Goal: Information Seeking & Learning: Understand process/instructions

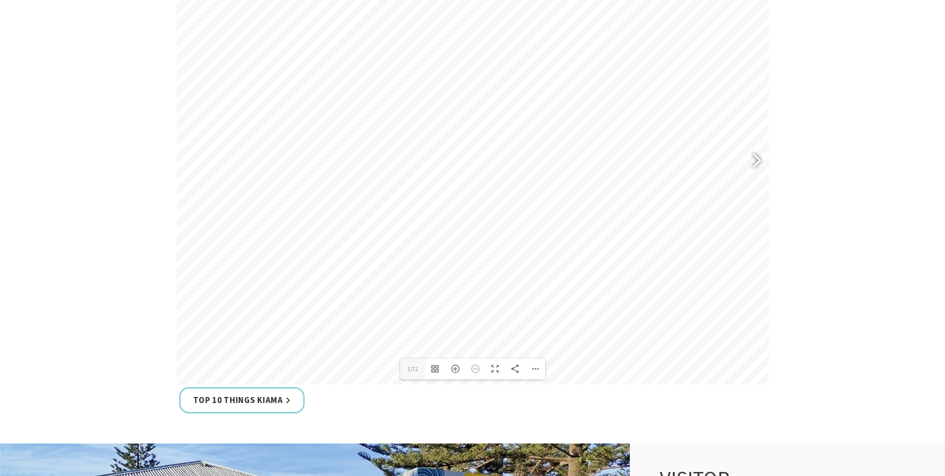
scroll to position [458, 0]
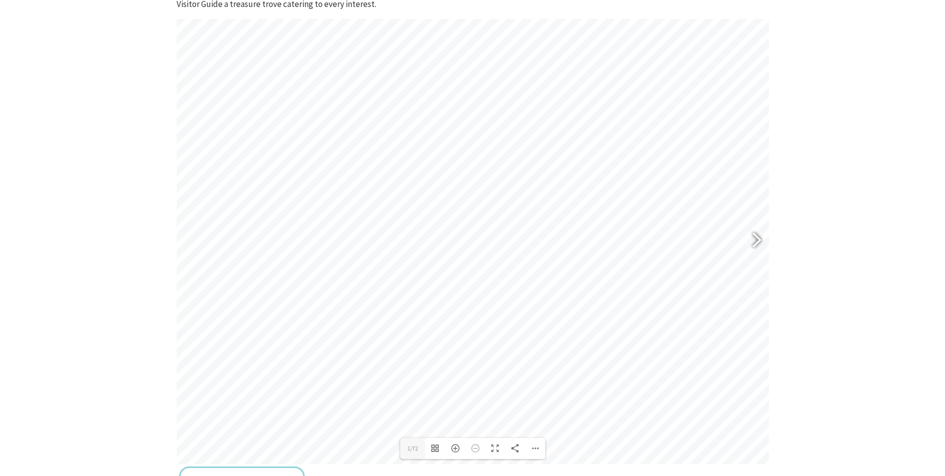
click at [760, 240] on div at bounding box center [752, 241] width 23 height 37
click at [188, 237] on div at bounding box center [193, 241] width 23 height 37
click at [758, 242] on div at bounding box center [752, 241] width 23 height 37
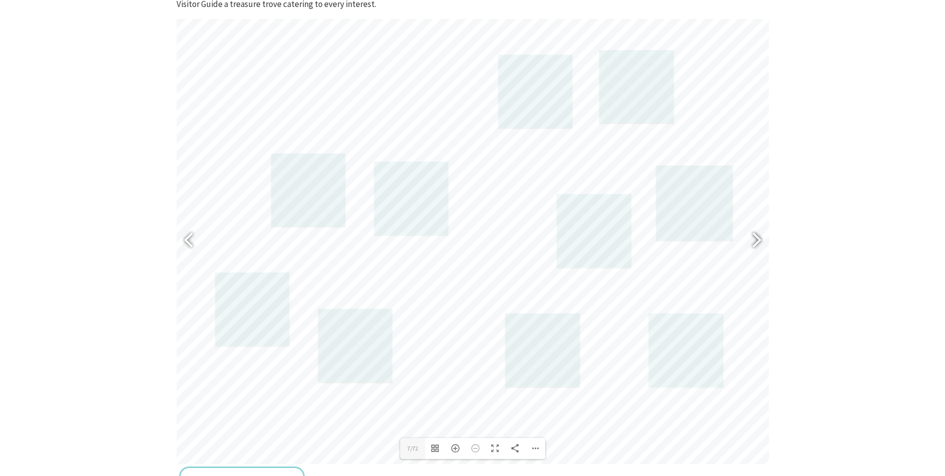
click at [758, 242] on div at bounding box center [752, 241] width 23 height 37
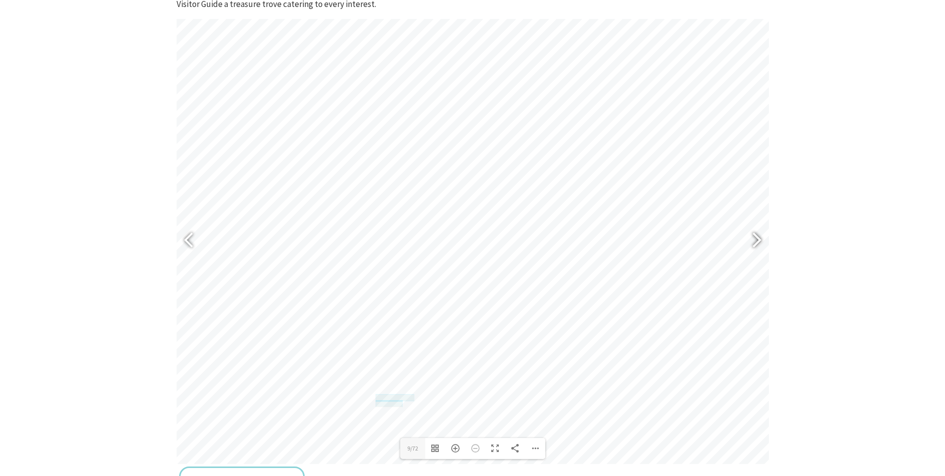
click at [758, 242] on div at bounding box center [752, 241] width 23 height 37
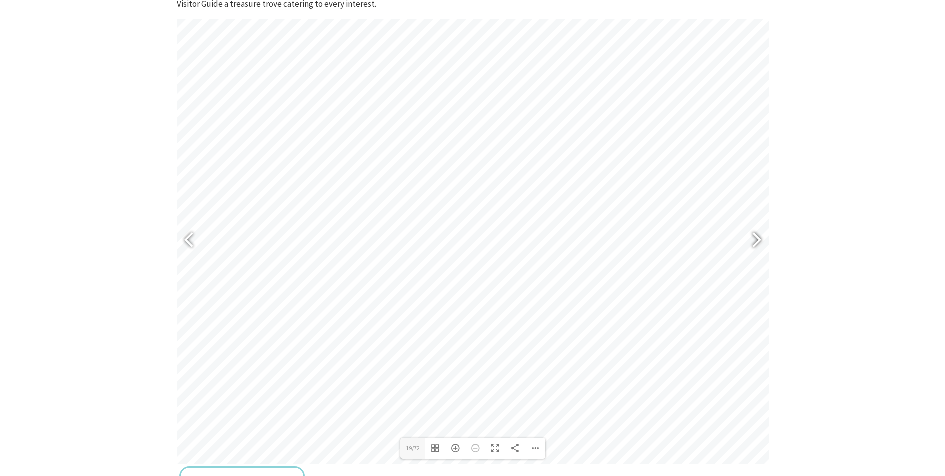
click at [758, 242] on div at bounding box center [752, 241] width 23 height 37
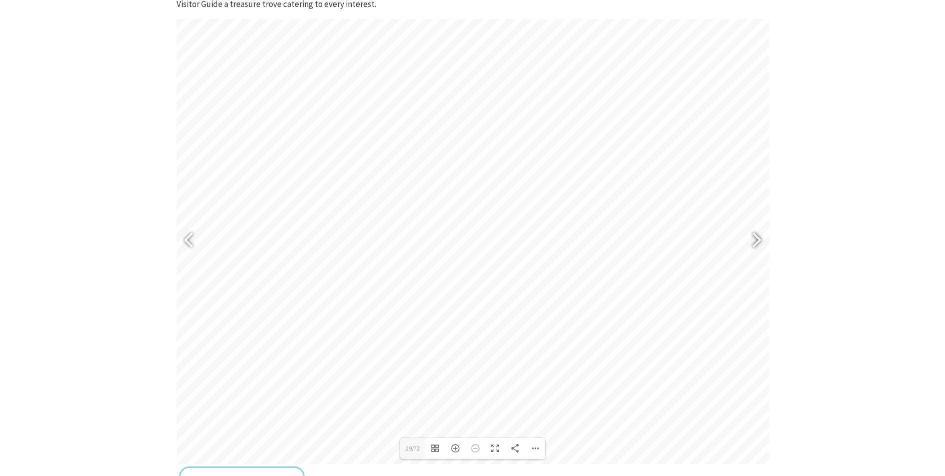
click at [758, 242] on div at bounding box center [752, 241] width 23 height 37
click at [757, 242] on div at bounding box center [752, 241] width 23 height 37
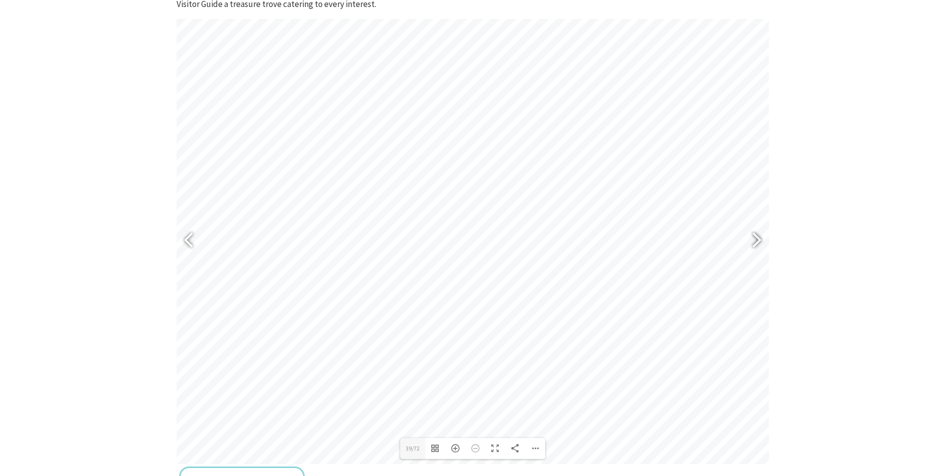
click at [757, 242] on div at bounding box center [752, 241] width 23 height 37
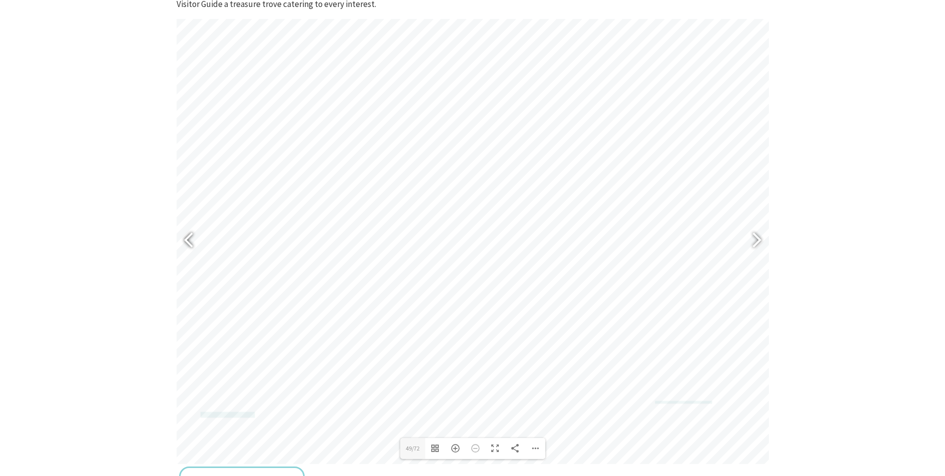
click at [190, 237] on div at bounding box center [193, 241] width 23 height 37
click at [764, 238] on div at bounding box center [756, 242] width 25 height 50
click at [764, 238] on div at bounding box center [752, 241] width 23 height 37
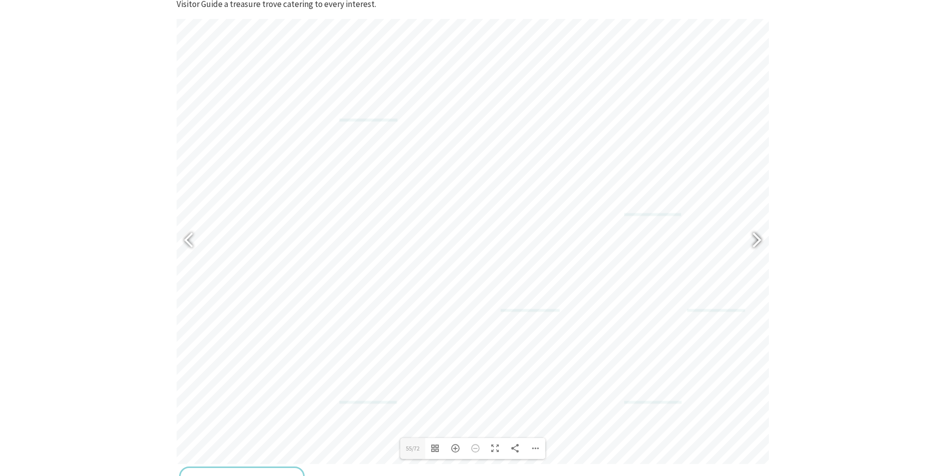
click at [764, 238] on div at bounding box center [752, 241] width 23 height 37
click at [197, 246] on div at bounding box center [193, 241] width 23 height 37
click at [198, 246] on div at bounding box center [193, 241] width 23 height 37
click at [193, 241] on div at bounding box center [193, 241] width 23 height 37
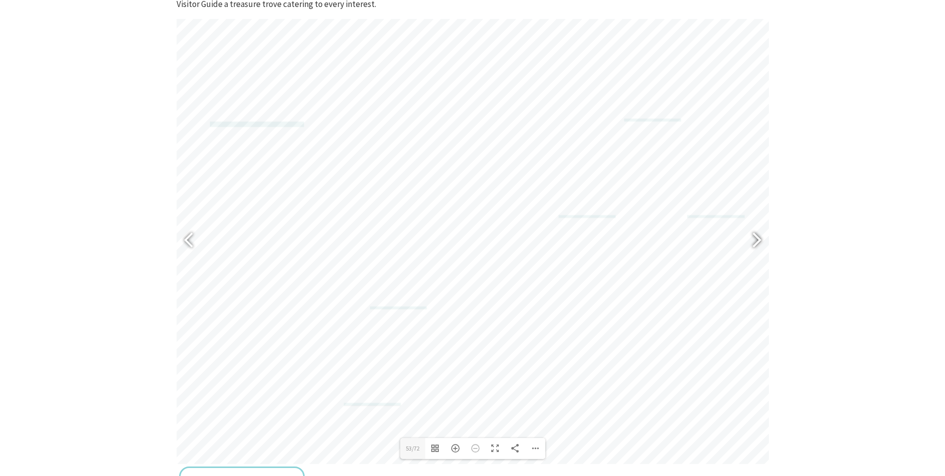
click at [762, 240] on div at bounding box center [752, 241] width 23 height 37
click at [189, 240] on div at bounding box center [193, 241] width 23 height 37
click at [761, 244] on div at bounding box center [752, 241] width 23 height 37
click at [762, 244] on div at bounding box center [752, 241] width 23 height 37
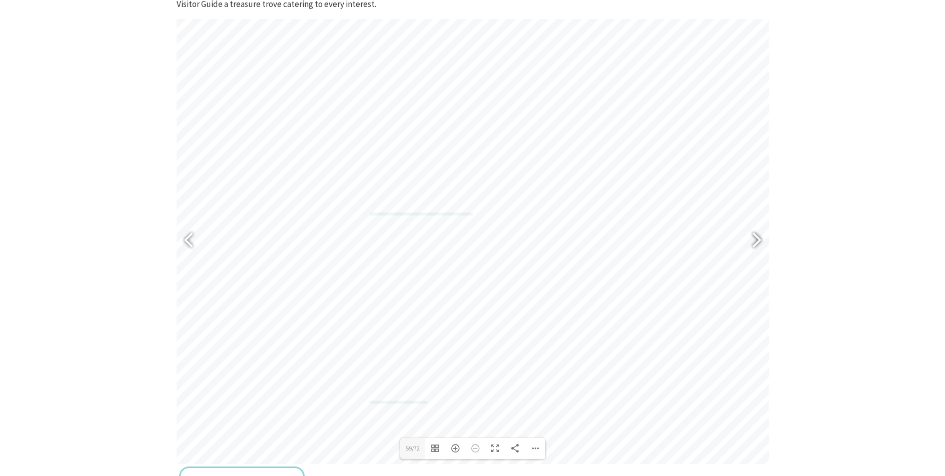
click at [762, 243] on div at bounding box center [752, 241] width 23 height 37
click at [190, 239] on div at bounding box center [193, 241] width 23 height 37
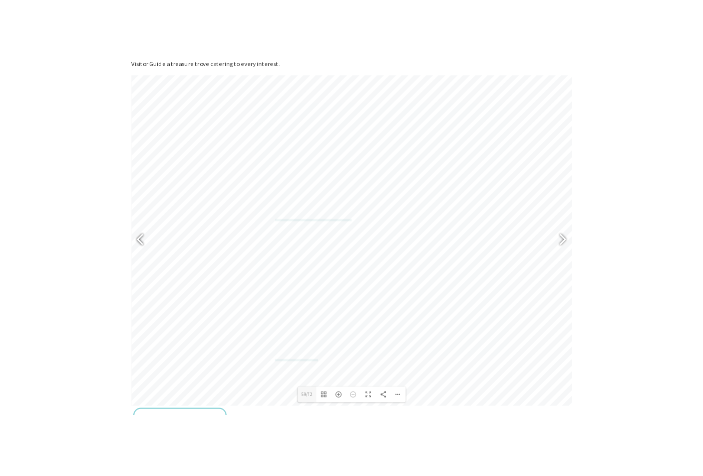
scroll to position [456, 0]
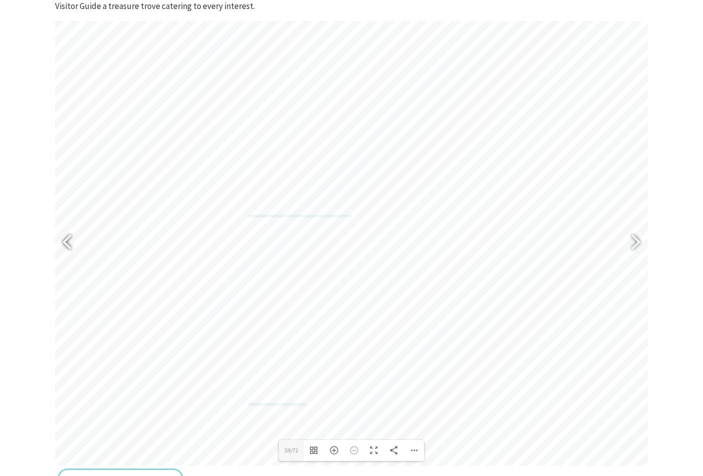
click at [66, 245] on div at bounding box center [71, 243] width 23 height 37
click at [641, 240] on div at bounding box center [631, 243] width 23 height 37
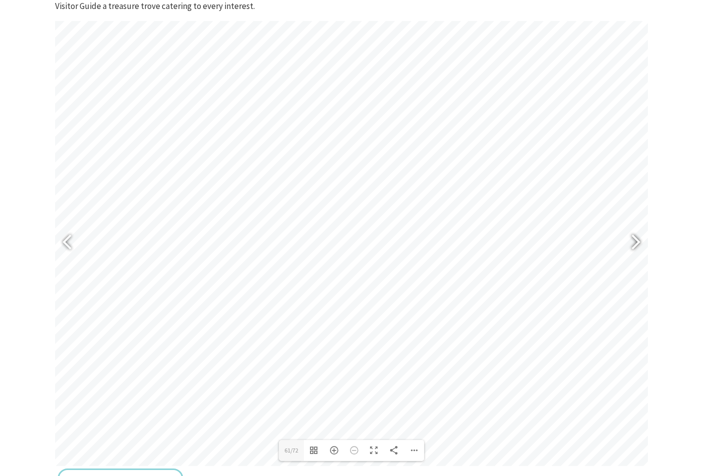
click at [641, 240] on div at bounding box center [631, 243] width 23 height 37
click at [642, 246] on div at bounding box center [631, 243] width 23 height 37
click at [74, 245] on div at bounding box center [71, 243] width 23 height 37
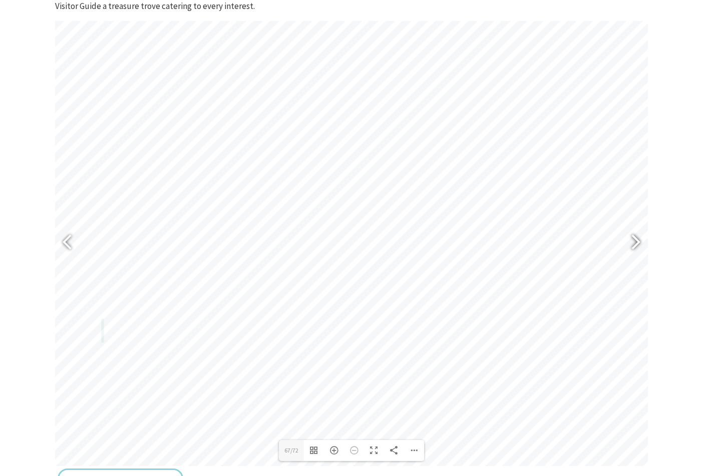
click at [629, 237] on div at bounding box center [631, 243] width 23 height 37
click at [632, 238] on div at bounding box center [631, 243] width 23 height 37
click at [71, 241] on div at bounding box center [71, 243] width 23 height 37
click at [631, 244] on div at bounding box center [631, 243] width 23 height 37
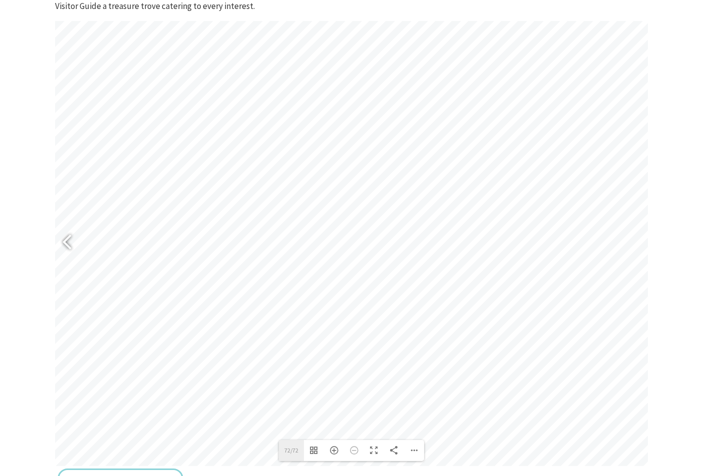
click at [289, 450] on label "72/72" at bounding box center [291, 450] width 25 height 21
click at [289, 450] on input "72" at bounding box center [291, 450] width 25 height 21
type input "7"
click at [632, 234] on div at bounding box center [631, 243] width 23 height 37
click at [637, 234] on div at bounding box center [631, 243] width 23 height 37
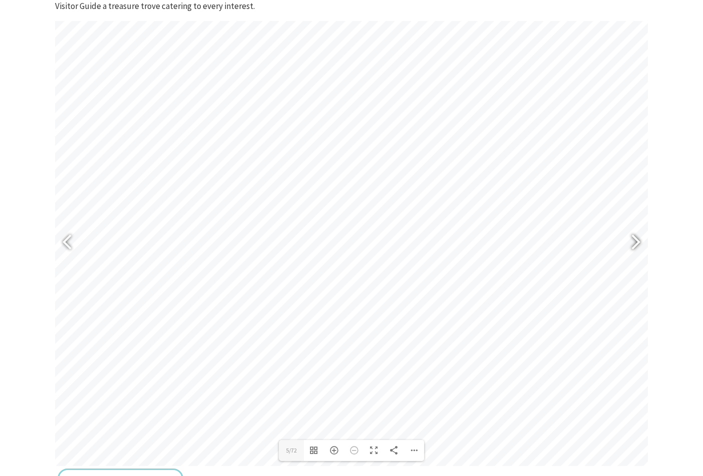
click at [637, 234] on div at bounding box center [631, 243] width 23 height 37
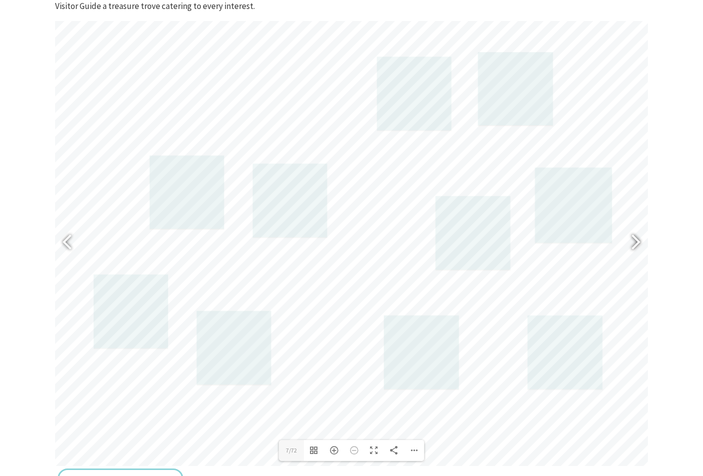
click at [637, 234] on div at bounding box center [631, 243] width 23 height 37
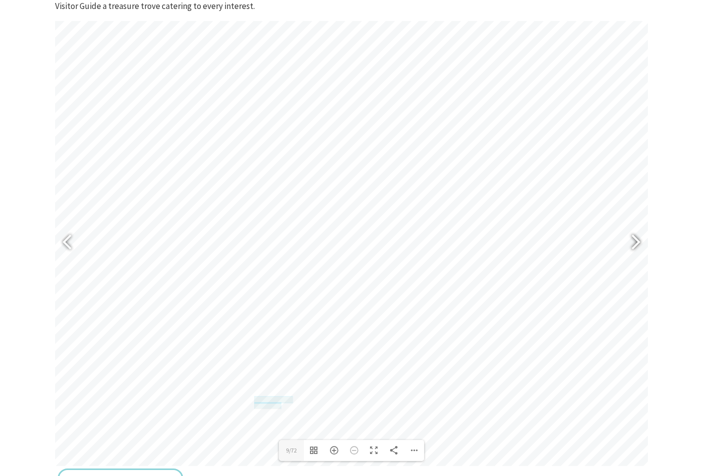
click at [637, 243] on div at bounding box center [631, 243] width 23 height 37
click at [67, 243] on div at bounding box center [71, 243] width 23 height 37
click at [633, 248] on div at bounding box center [631, 243] width 23 height 37
click at [61, 237] on div at bounding box center [71, 243] width 23 height 37
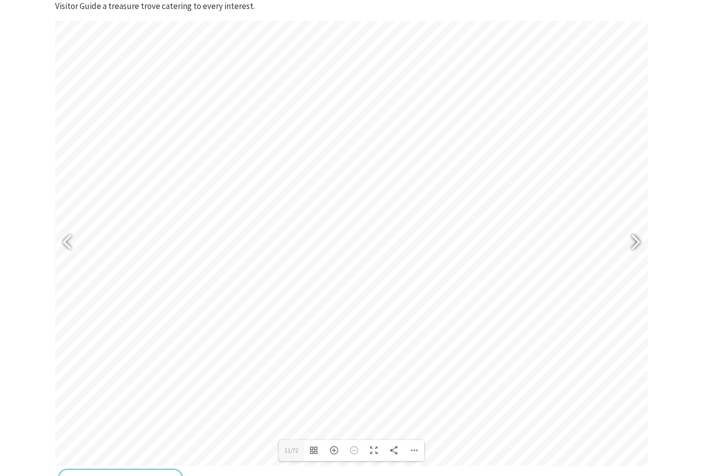
click at [631, 248] on div at bounding box center [631, 243] width 23 height 37
click at [633, 243] on div at bounding box center [631, 243] width 23 height 37
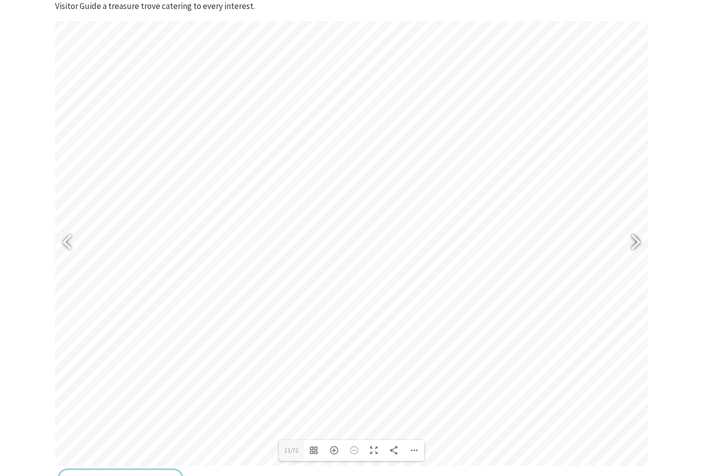
click at [633, 243] on div at bounding box center [631, 243] width 23 height 37
click at [640, 243] on div at bounding box center [631, 243] width 23 height 37
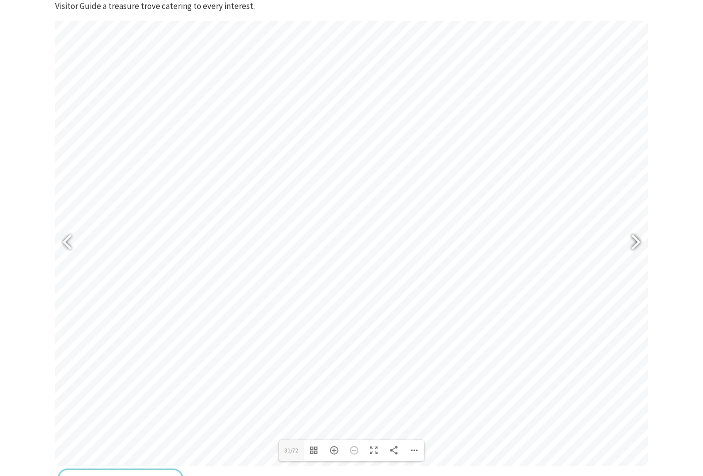
click at [637, 239] on div at bounding box center [631, 243] width 23 height 37
type input "33"
